Goal: Communication & Community: Ask a question

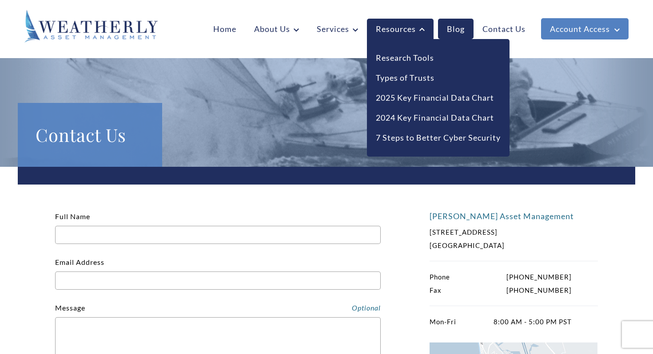
click at [420, 29] on icon at bounding box center [421, 29] width 5 height 3
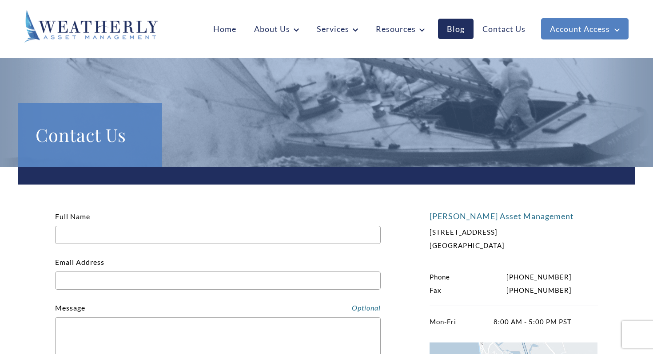
click at [78, 235] on input "Full Name" at bounding box center [218, 235] width 326 height 18
type input "Alice Wang"
type input "alw033@ucsd.edu"
type input "3392402848"
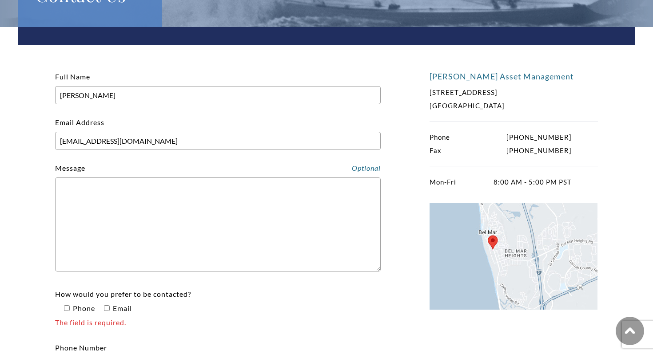
click at [126, 233] on textarea "Contact form" at bounding box center [218, 225] width 326 height 94
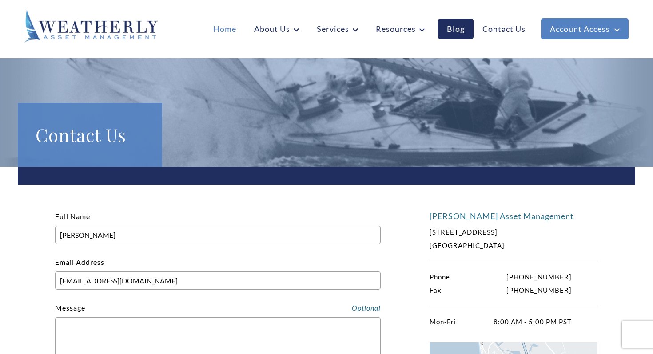
click at [227, 31] on link "Home" at bounding box center [224, 29] width 41 height 20
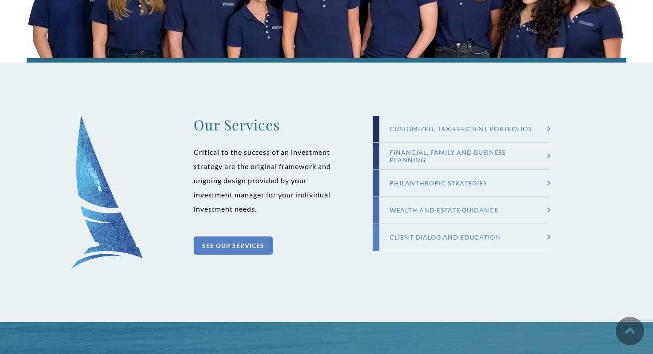
scroll to position [806, 0]
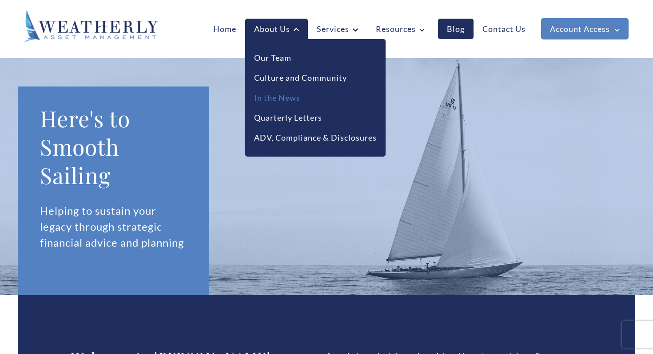
click at [275, 96] on link "In the News" at bounding box center [277, 98] width 46 height 12
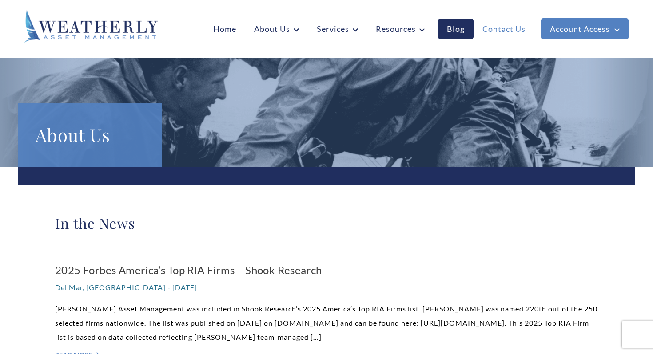
click at [503, 29] on link "Contact Us" at bounding box center [503, 29] width 61 height 20
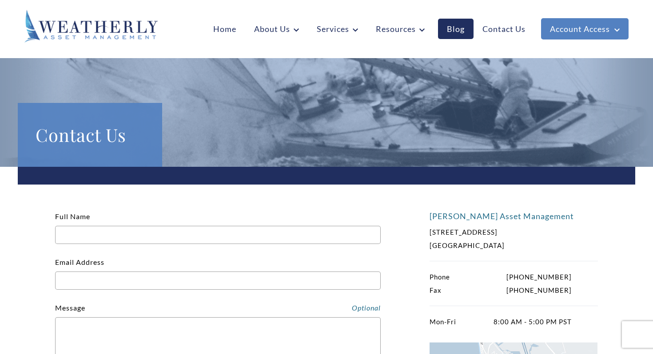
scroll to position [82, 0]
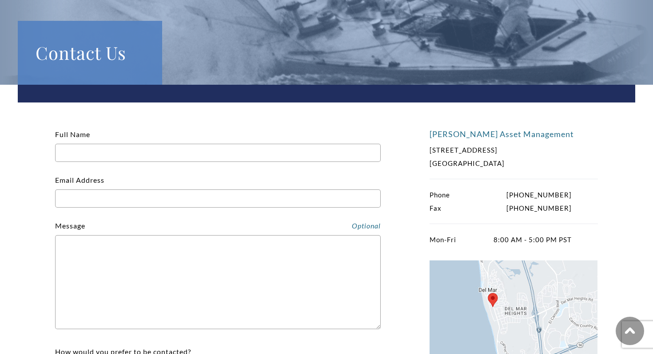
click at [136, 150] on input "Full Name" at bounding box center [218, 153] width 326 height 18
type input "[PERSON_NAME]"
type input "[EMAIL_ADDRESS][DOMAIN_NAME]"
type input "3392402848"
click at [125, 268] on textarea "Contact form" at bounding box center [218, 282] width 326 height 94
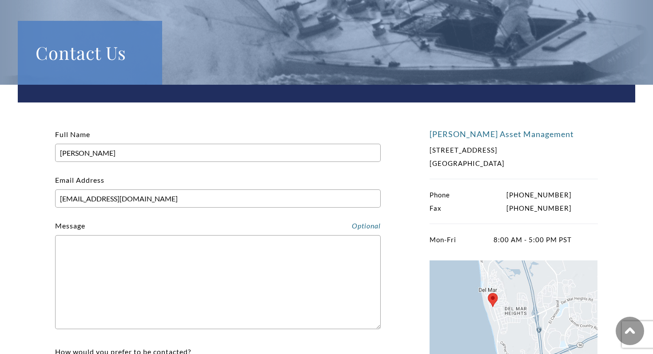
paste textarea "Hi! I’m [PERSON_NAME], a third-year student at UCSD majoring in Math-Economics …"
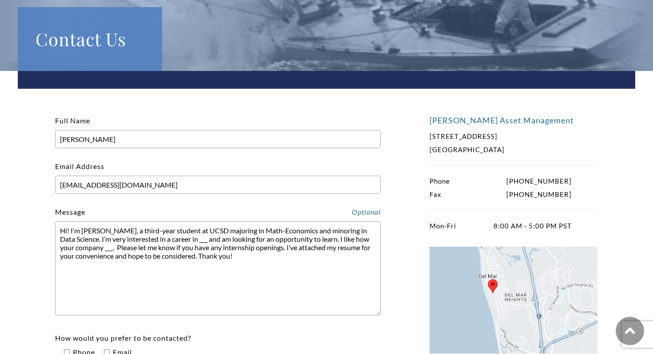
scroll to position [104, 0]
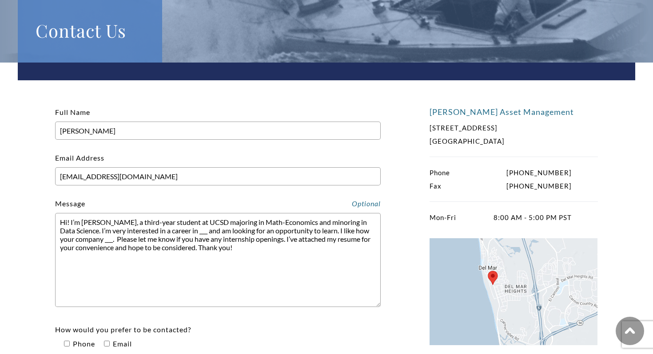
click at [167, 231] on textarea "Hi! I’m [PERSON_NAME], a third-year student at UCSD majoring in Math-Economics …" at bounding box center [218, 260] width 326 height 94
click at [194, 240] on textarea "Hi! I’m [PERSON_NAME], a third-year student at UCSD majoring in Math-Economics …" at bounding box center [218, 260] width 326 height 94
click at [207, 243] on textarea "Hi! I’m [PERSON_NAME], a third-year student at UCSD majoring in Math-Economics …" at bounding box center [218, 260] width 326 height 94
drag, startPoint x: 209, startPoint y: 243, endPoint x: 126, endPoint y: 240, distance: 83.1
click at [126, 240] on textarea "Hi! I’m [PERSON_NAME], a third-year student at UCSD majoring in Math-Economics …" at bounding box center [218, 260] width 326 height 94
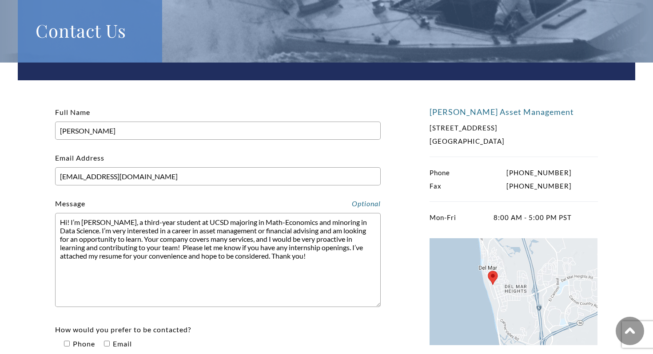
click at [309, 263] on textarea "Hi! I’m [PERSON_NAME], a third-year student at UCSD majoring in Math-Economics …" at bounding box center [218, 260] width 326 height 94
drag, startPoint x: 220, startPoint y: 249, endPoint x: 164, endPoint y: 249, distance: 56.0
click at [164, 249] on textarea "Hi! I’m [PERSON_NAME], a third-year student at UCSD majoring in Math-Economics …" at bounding box center [218, 260] width 326 height 94
click at [267, 251] on textarea "Hi! I’m [PERSON_NAME], a third-year student at UCSD majoring in Math-Economics …" at bounding box center [218, 260] width 326 height 94
drag, startPoint x: 266, startPoint y: 250, endPoint x: 238, endPoint y: 250, distance: 28.0
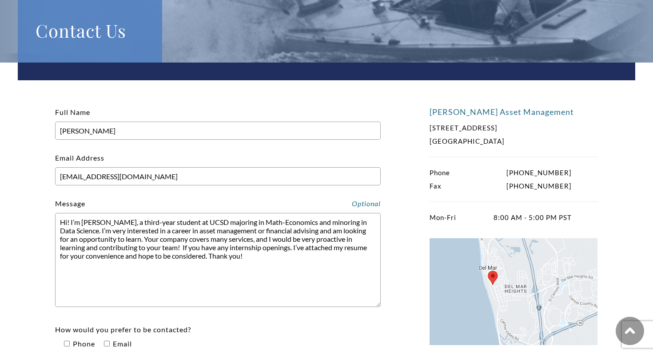
click at [238, 250] on textarea "Hi! I’m [PERSON_NAME], a third-year student at UCSD majoring in Math-Economics …" at bounding box center [218, 260] width 326 height 94
drag, startPoint x: 88, startPoint y: 259, endPoint x: 65, endPoint y: 259, distance: 22.7
click at [65, 259] on textarea "Hi! I’m [PERSON_NAME], a third-year student at UCSD majoring in Math-Economics …" at bounding box center [218, 260] width 326 height 94
drag, startPoint x: 112, startPoint y: 259, endPoint x: 177, endPoint y: 258, distance: 64.9
click at [177, 258] on textarea "Hi! I’m [PERSON_NAME], a third-year student at UCSD majoring in Math-Economics …" at bounding box center [218, 260] width 326 height 94
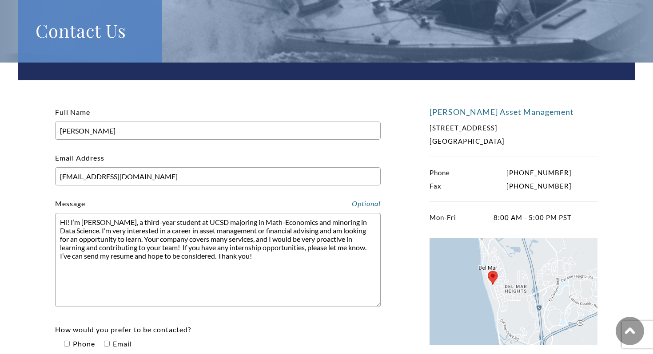
drag, startPoint x: 262, startPoint y: 267, endPoint x: 32, endPoint y: 222, distance: 235.0
click at [32, 222] on div "[PERSON_NAME] Asset Management [STREET_ADDRESS] Phone [PHONE_NUMBER] Fax [PHONE…" at bounding box center [326, 266] width 617 height 406
click at [135, 241] on textarea "Hi! I’m [PERSON_NAME], a third-year student at UCSD majoring in Math-Economics …" at bounding box center [218, 260] width 326 height 94
click at [125, 241] on textarea "Hi! I’m [PERSON_NAME], a third-year student at UCSD majoring in Math-Economics …" at bounding box center [218, 260] width 326 height 94
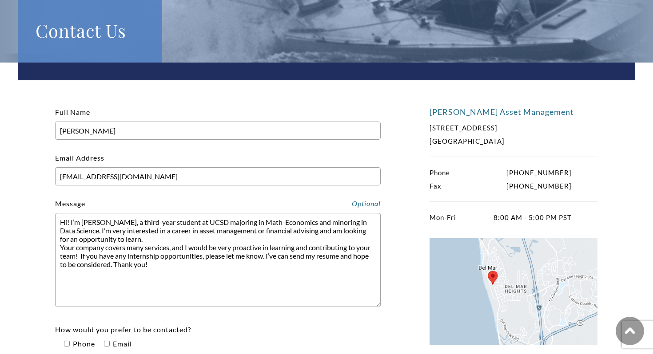
click at [279, 232] on textarea "Hi! I’m [PERSON_NAME], a third-year student at UCSD majoring in Math-Economics …" at bounding box center [218, 260] width 326 height 94
drag, startPoint x: 282, startPoint y: 242, endPoint x: 297, endPoint y: 234, distance: 16.9
click at [297, 234] on textarea "Hi! I’m [PERSON_NAME], a third-year student at UCSD majoring in Math-Economics …" at bounding box center [218, 260] width 326 height 94
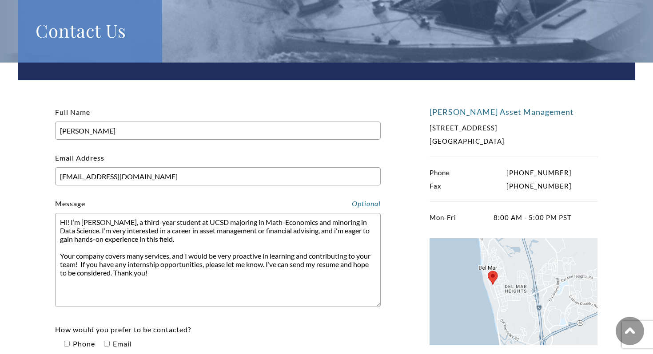
click at [61, 257] on textarea "Hi! I’m [PERSON_NAME], a third-year student at UCSD majoring in Math-Economics …" at bounding box center [218, 260] width 326 height 94
drag, startPoint x: 184, startPoint y: 259, endPoint x: 154, endPoint y: 259, distance: 30.2
click at [154, 259] on textarea "Hi! I’m [PERSON_NAME], a third-year student at UCSD majoring in Math-Economics …" at bounding box center [218, 260] width 326 height 94
drag, startPoint x: 155, startPoint y: 268, endPoint x: 262, endPoint y: 256, distance: 108.1
click at [262, 256] on textarea "Hi! I’m [PERSON_NAME], a third-year student at UCSD majoring in Math-Economics …" at bounding box center [218, 260] width 326 height 94
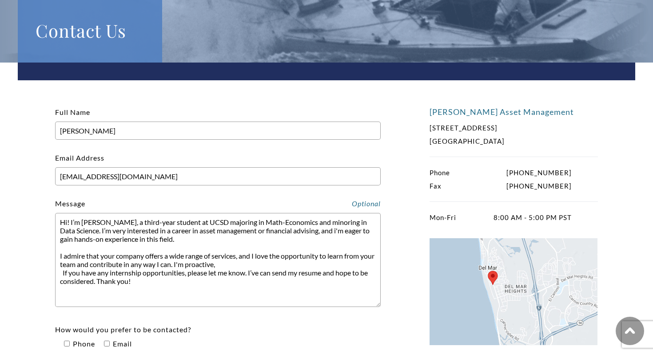
click at [268, 267] on textarea "Hi! I’m [PERSON_NAME], a third-year student at UCSD majoring in Math-Economics …" at bounding box center [218, 260] width 326 height 94
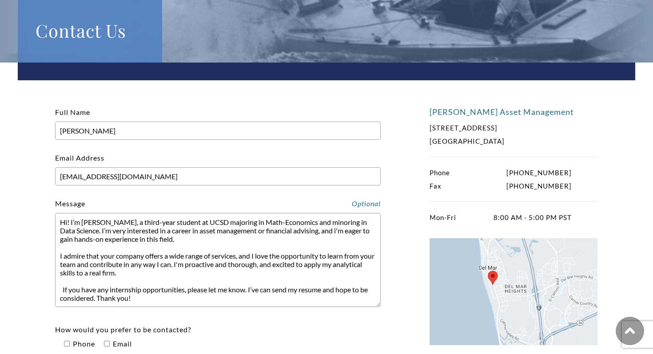
scroll to position [8, 0]
drag, startPoint x: 78, startPoint y: 286, endPoint x: 58, endPoint y: 285, distance: 20.0
click at [58, 285] on textarea "Hi! I’m [PERSON_NAME], a third-year student at UCSD majoring in Math-Economics …" at bounding box center [218, 260] width 326 height 94
click at [113, 286] on textarea "Hi! I’m [PERSON_NAME], a third-year student at UCSD majoring in Math-Economics …" at bounding box center [218, 260] width 326 height 94
click at [179, 296] on textarea "Hi! I’m [PERSON_NAME], a third-year student at UCSD majoring in Math-Economics …" at bounding box center [218, 260] width 326 height 94
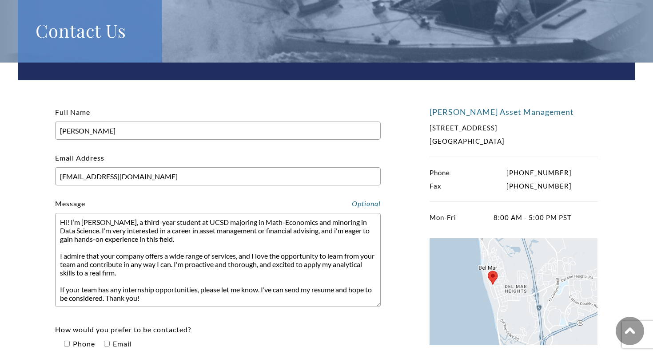
drag, startPoint x: 260, startPoint y: 285, endPoint x: 206, endPoint y: 286, distance: 54.6
click at [206, 286] on textarea "Hi! I’m [PERSON_NAME], a third-year student at UCSD majoring in Math-Economics …" at bounding box center [218, 260] width 326 height 94
click at [302, 285] on textarea "Hi! I’m [PERSON_NAME], a third-year student at UCSD majoring in Math-Economics …" at bounding box center [218, 260] width 326 height 94
drag, startPoint x: 245, startPoint y: 295, endPoint x: 300, endPoint y: 282, distance: 56.6
click at [300, 282] on textarea "Hi! I’m [PERSON_NAME], a third-year student at UCSD majoring in Math-Economics …" at bounding box center [218, 260] width 326 height 94
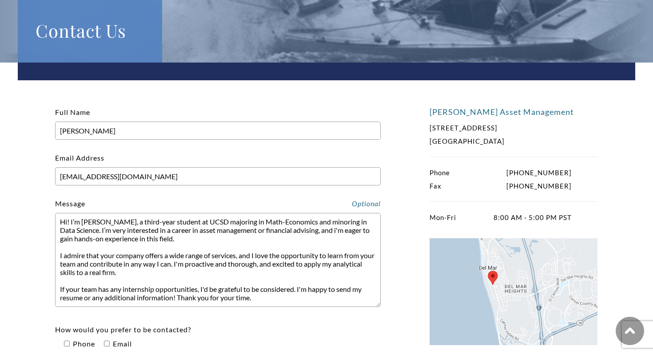
scroll to position [26, 0]
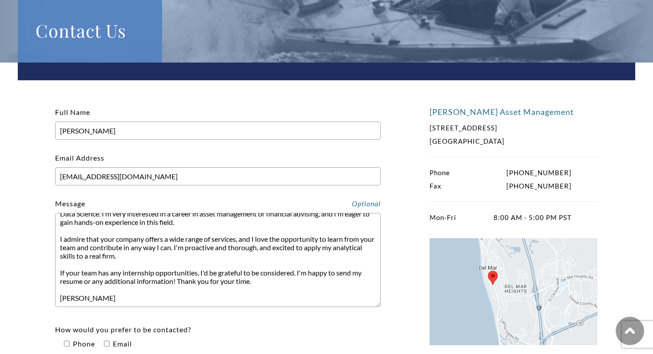
type textarea "Hi! I’m [PERSON_NAME], a third-year student at UCSD majoring in Math-Economics …"
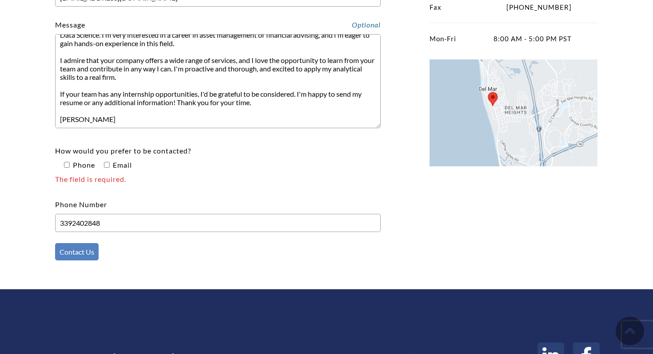
scroll to position [285, 0]
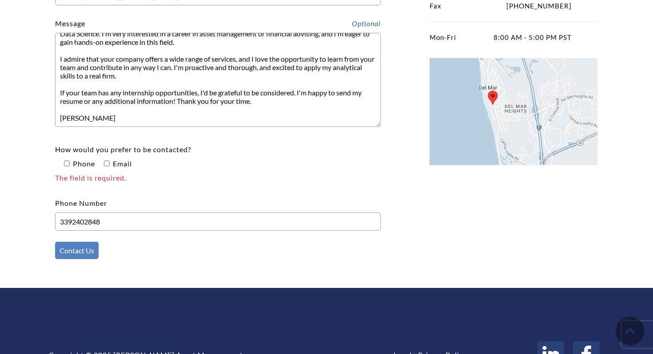
click at [107, 167] on input"] "How would you prefer to be contacted? Phone Email The field is required." at bounding box center [107, 164] width 6 height 6
checkbox input"] "true"
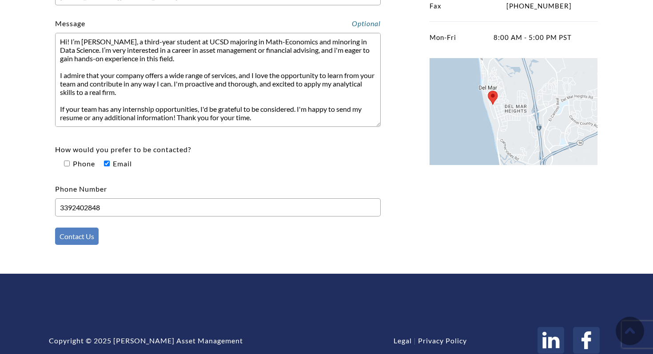
scroll to position [0, 0]
